Goal: Transaction & Acquisition: Purchase product/service

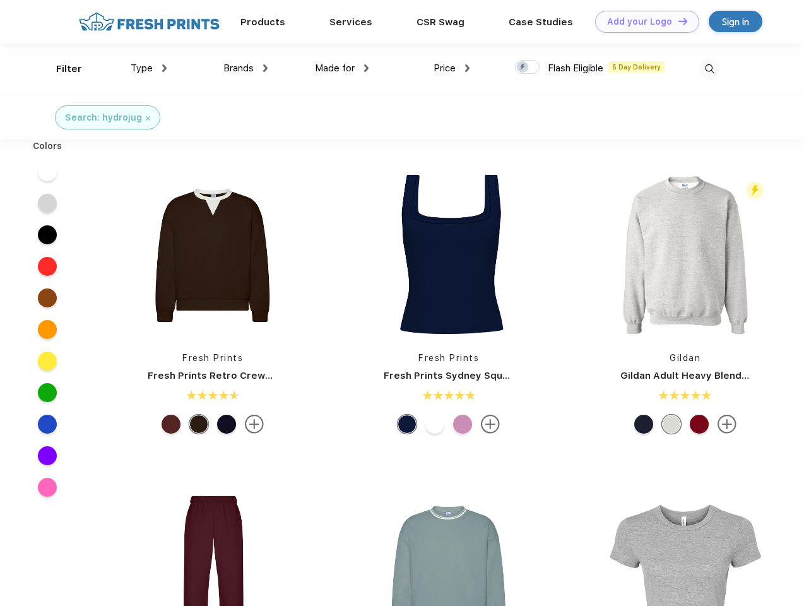
scroll to position [1, 0]
click at [643, 21] on link "Add your Logo Design Tool" at bounding box center [647, 22] width 104 height 22
click at [0, 0] on div "Design Tool" at bounding box center [0, 0] width 0 height 0
click at [678, 21] on link "Add your Logo Design Tool" at bounding box center [647, 22] width 104 height 22
click at [61, 69] on div "Filter" at bounding box center [69, 69] width 26 height 15
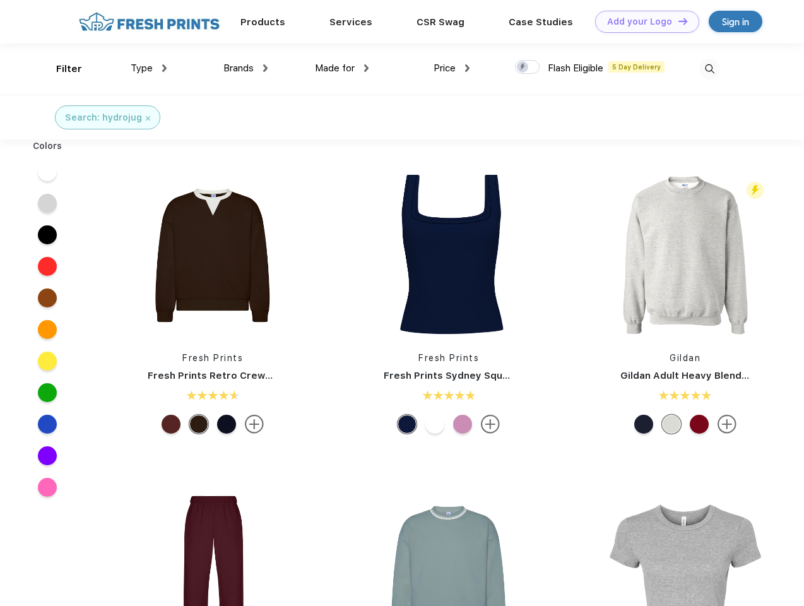
click at [149, 68] on span "Type" at bounding box center [142, 68] width 22 height 11
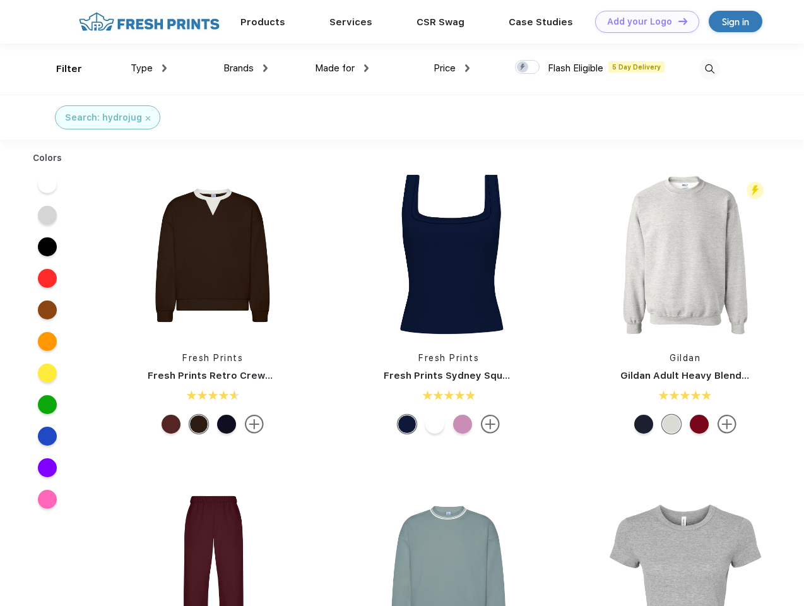
click at [246, 68] on span "Brands" at bounding box center [239, 68] width 30 height 11
click at [342, 68] on span "Made for" at bounding box center [335, 68] width 40 height 11
click at [452, 68] on span "Price" at bounding box center [445, 68] width 22 height 11
click at [528, 68] on div at bounding box center [527, 67] width 25 height 14
click at [523, 68] on input "checkbox" at bounding box center [519, 63] width 8 height 8
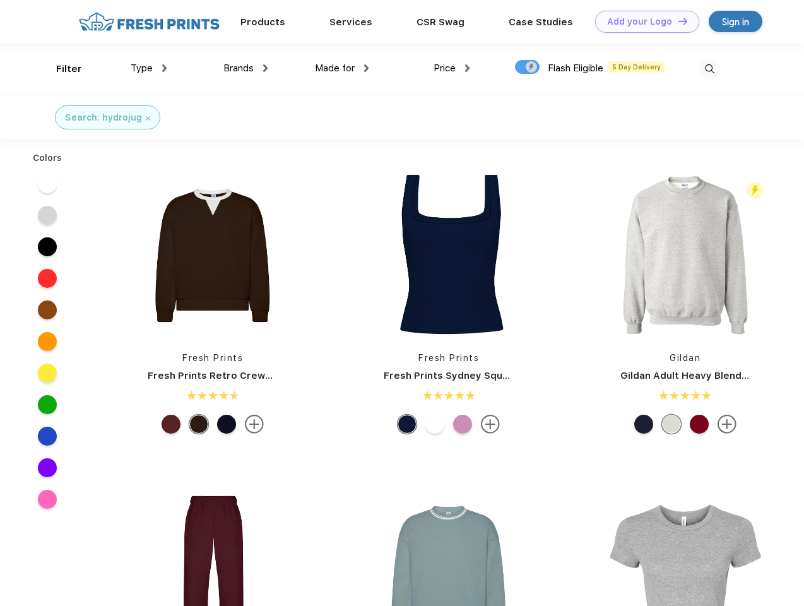
click at [710, 69] on img at bounding box center [710, 69] width 21 height 21
